Goal: Browse casually: Explore the website without a specific task or goal

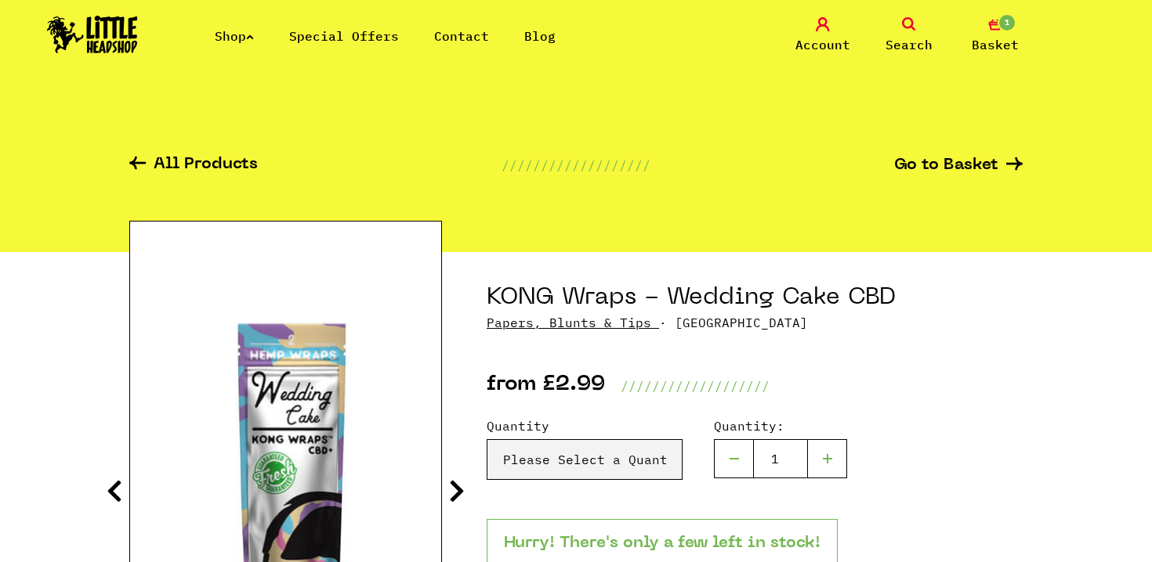
scroll to position [180, 0]
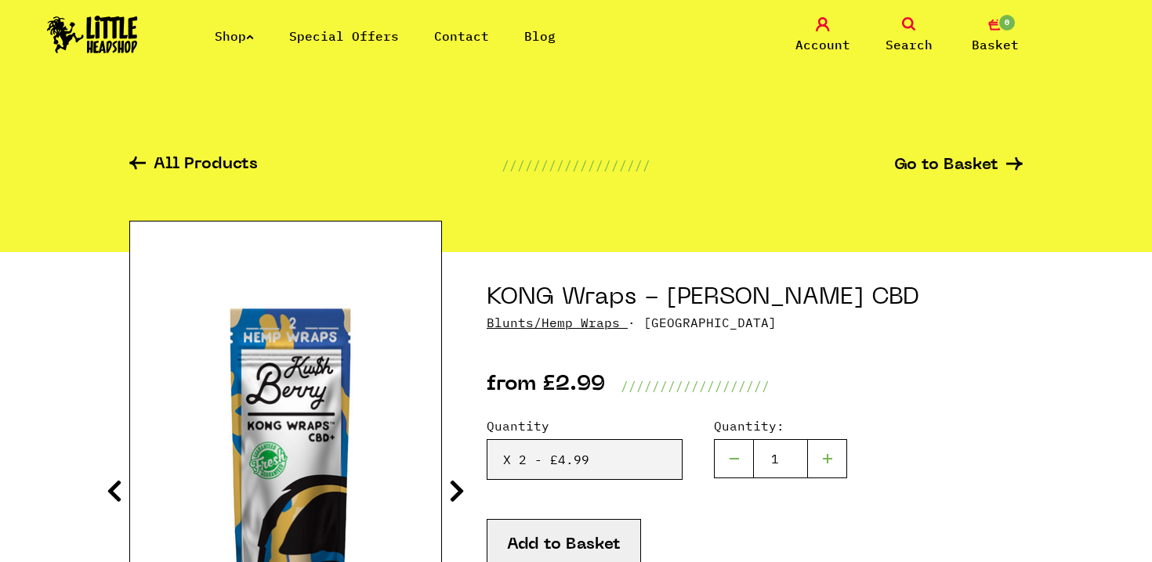
select select "1102"
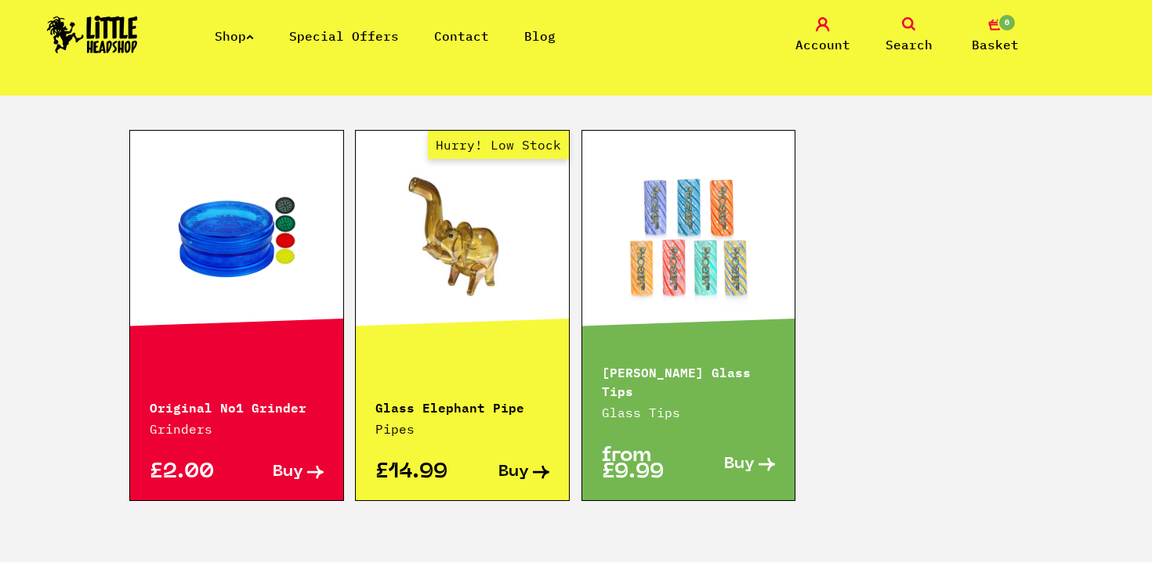
scroll to position [986, 0]
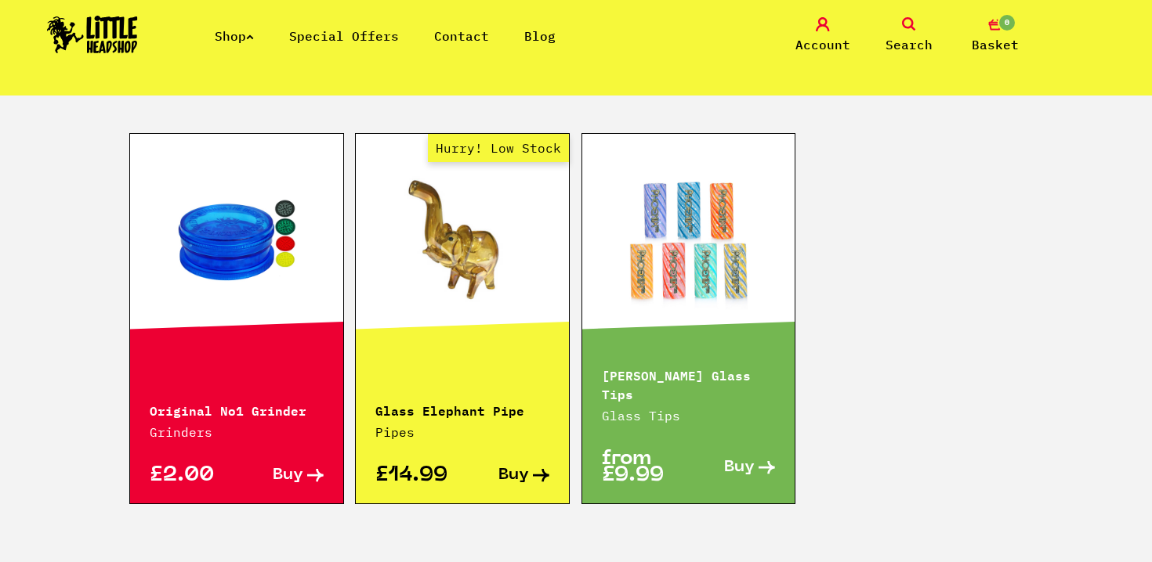
click at [449, 240] on link "Hurry! Low Stock" at bounding box center [462, 239] width 213 height 157
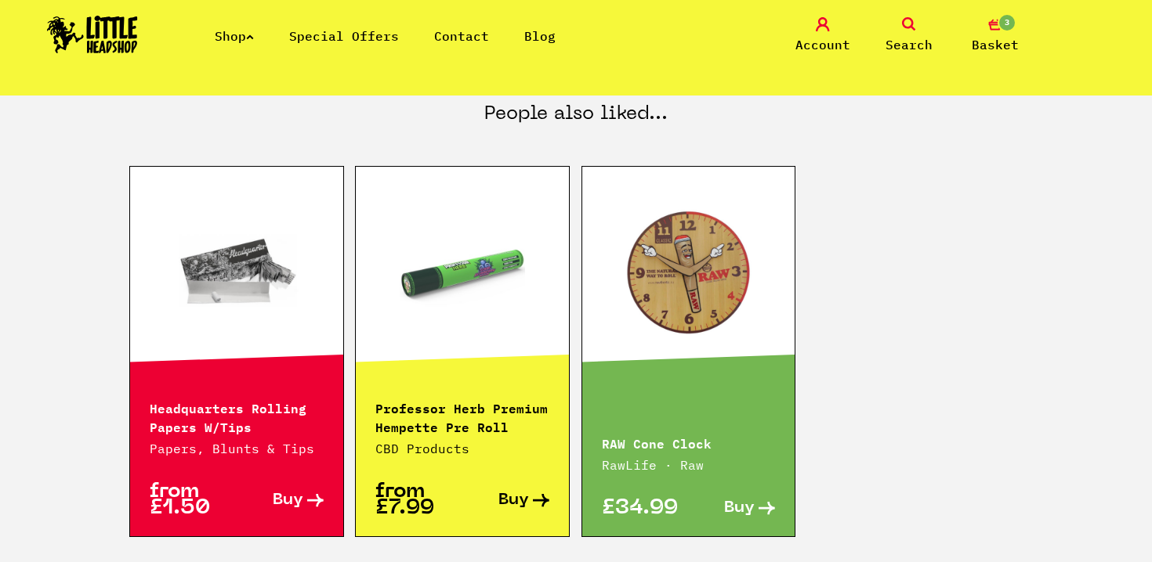
scroll to position [848, 0]
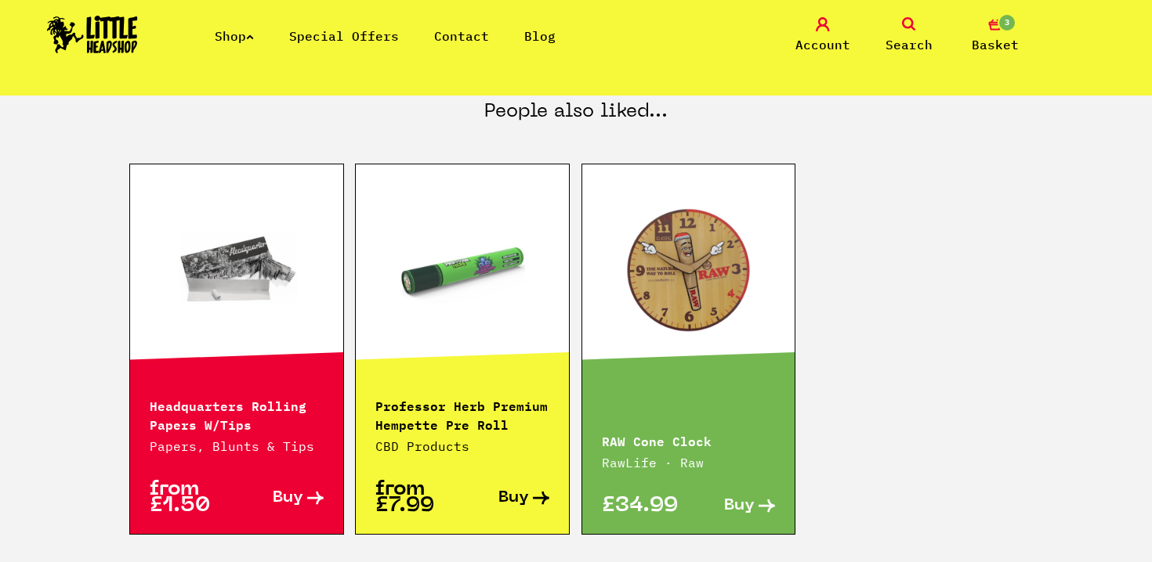
click at [468, 298] on link at bounding box center [462, 270] width 213 height 157
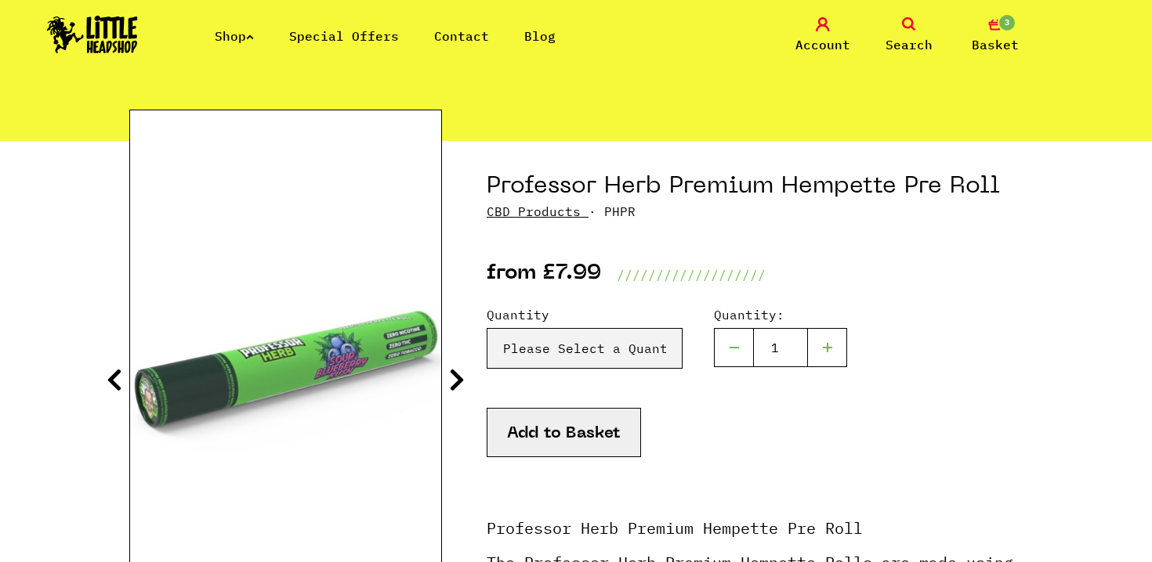
scroll to position [115, 0]
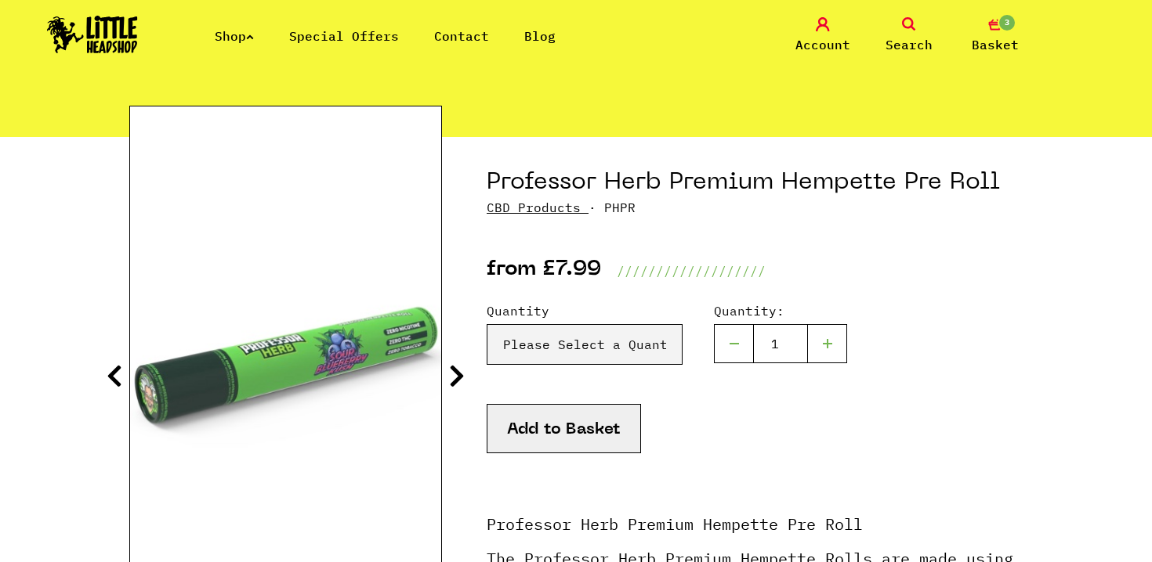
click at [462, 368] on icon at bounding box center [457, 375] width 16 height 25
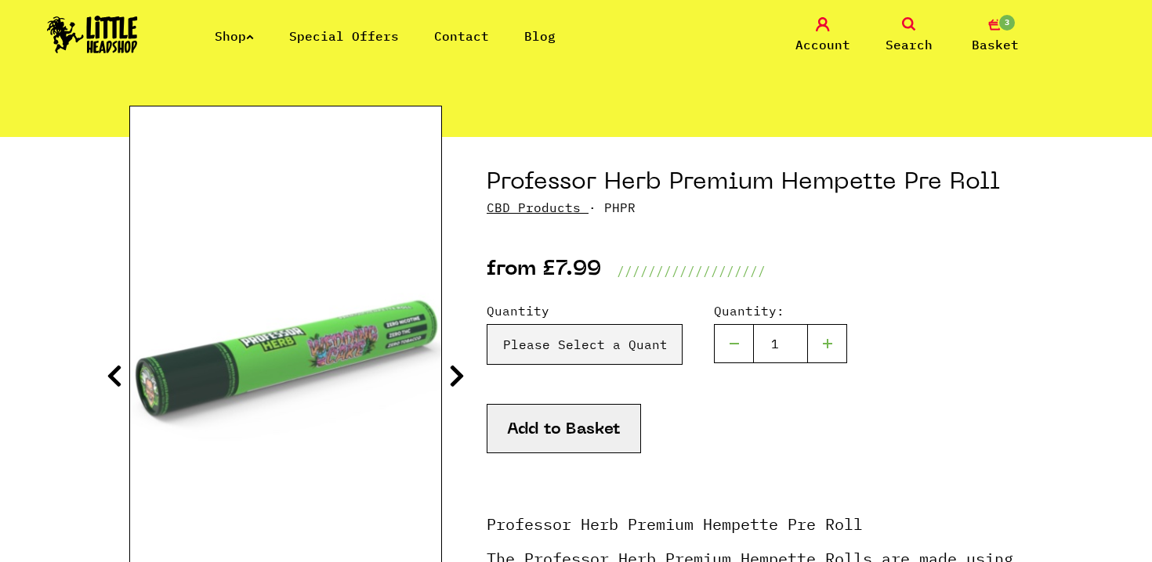
click at [501, 323] on div "Quantity Please Select a Quantity Sour Blueberry Kush X 1 - £7.99 Sour Blueberr…" at bounding box center [584, 333] width 196 height 63
click at [502, 334] on select "Please Select a Quantity Sour Blueberry Kush X 1 - £7.99 Sour Blueberry Kush X …" at bounding box center [584, 344] width 196 height 41
click at [329, 43] on link "Special Offers" at bounding box center [344, 36] width 110 height 16
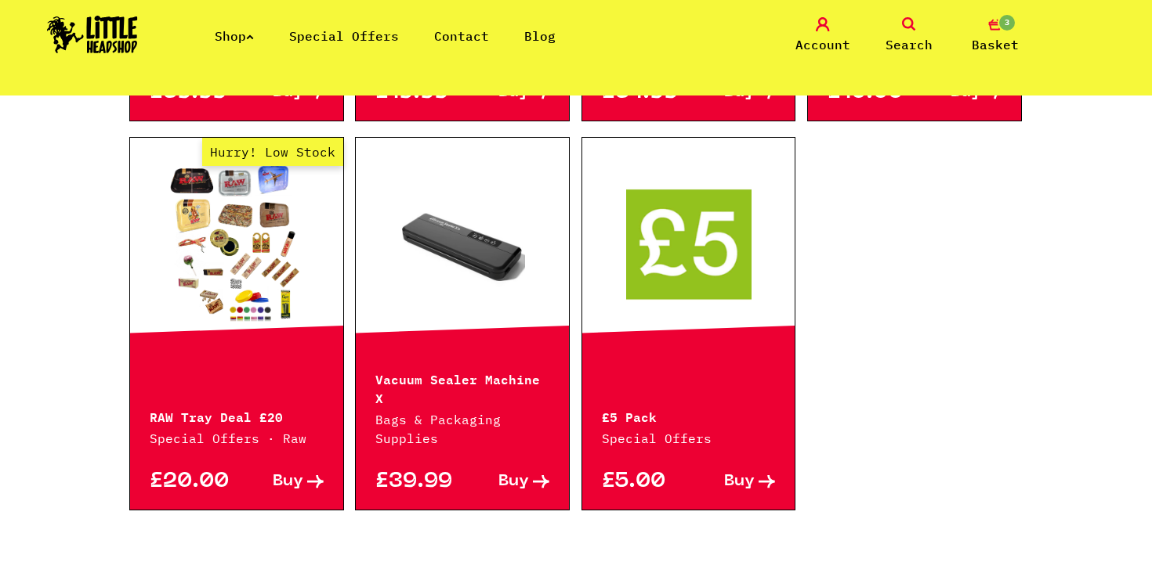
scroll to position [1001, 0]
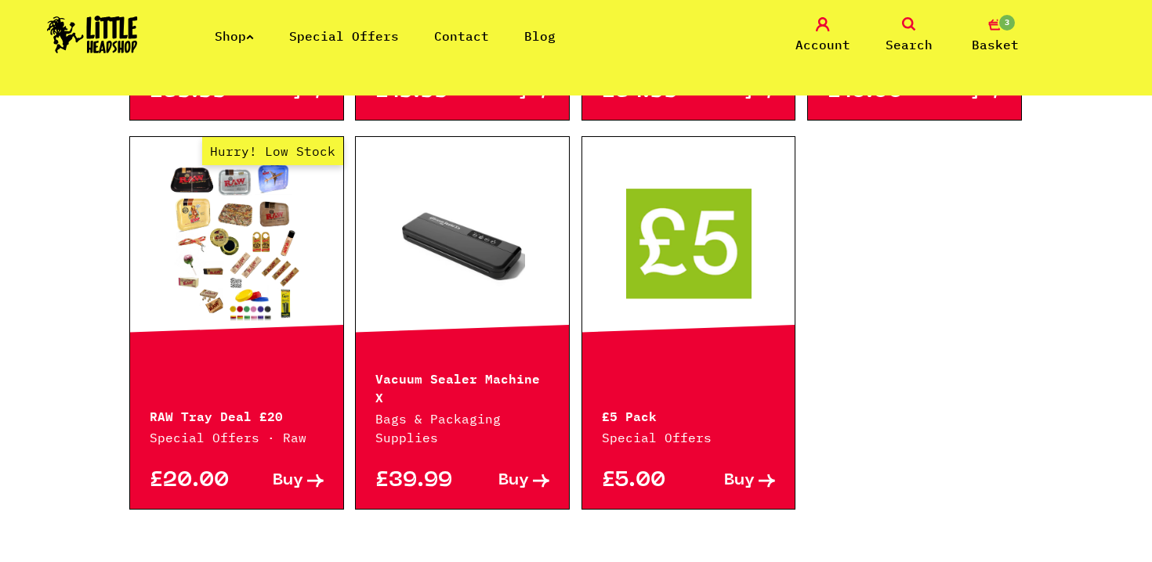
click at [248, 40] on link "Shop" at bounding box center [234, 36] width 39 height 16
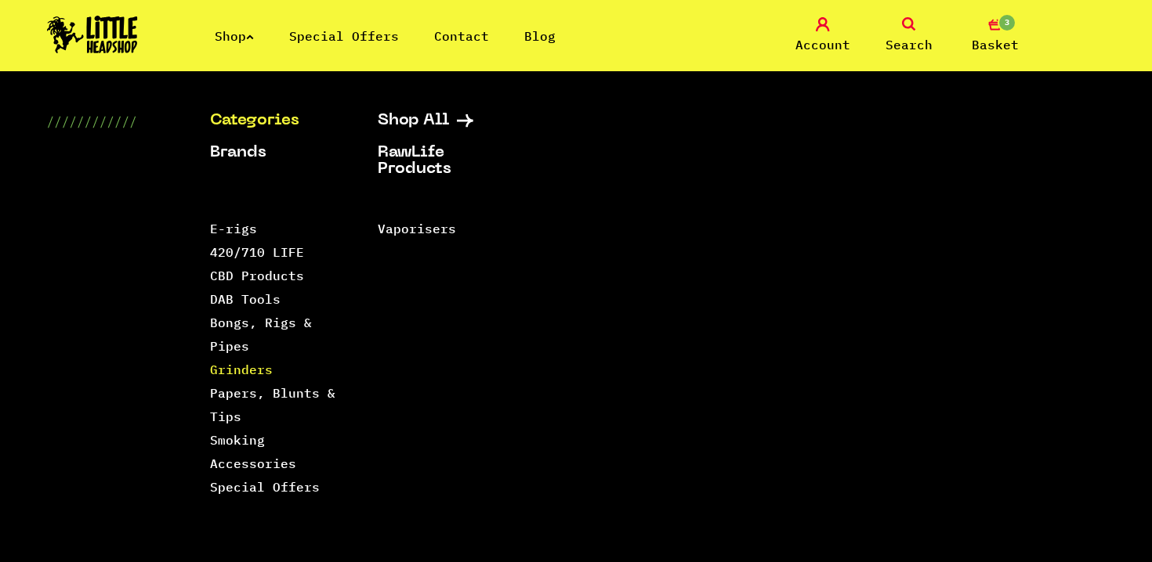
click at [258, 370] on link "Grinders" at bounding box center [241, 370] width 63 height 16
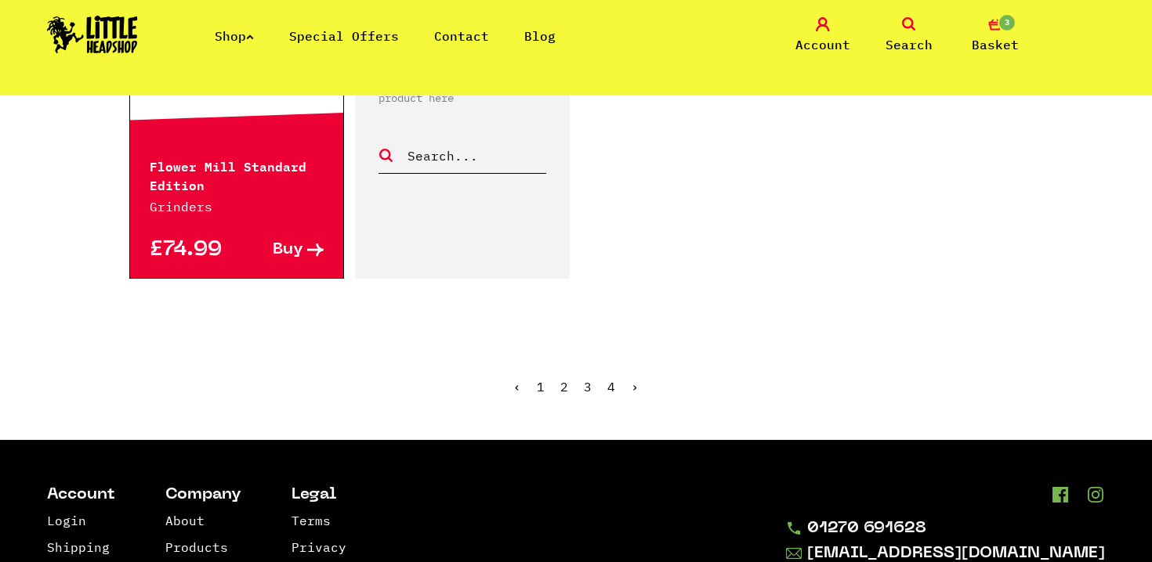
scroll to position [2761, 0]
